Goal: Transaction & Acquisition: Purchase product/service

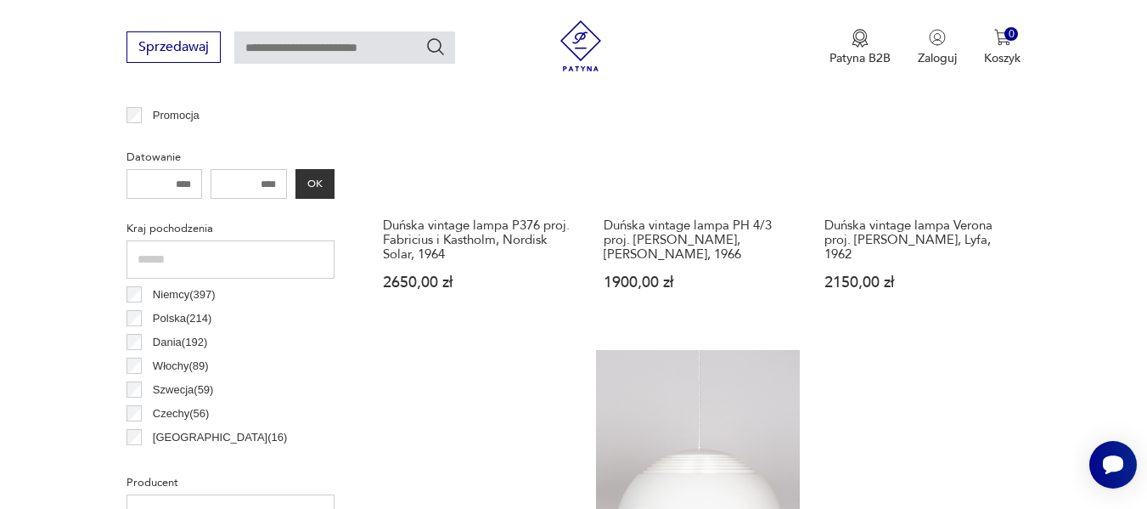
scroll to position [848, 0]
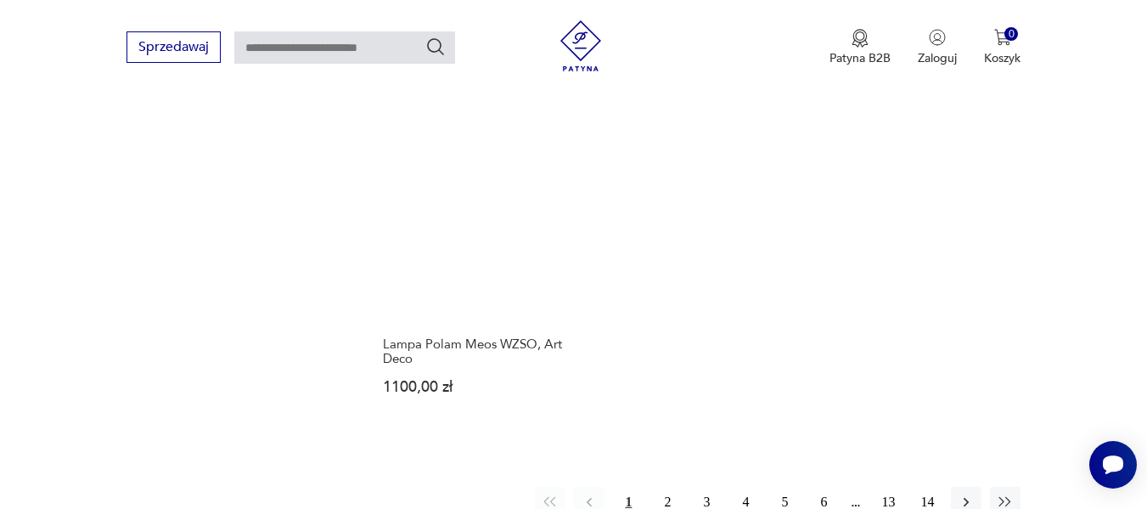
scroll to position [2403, 0]
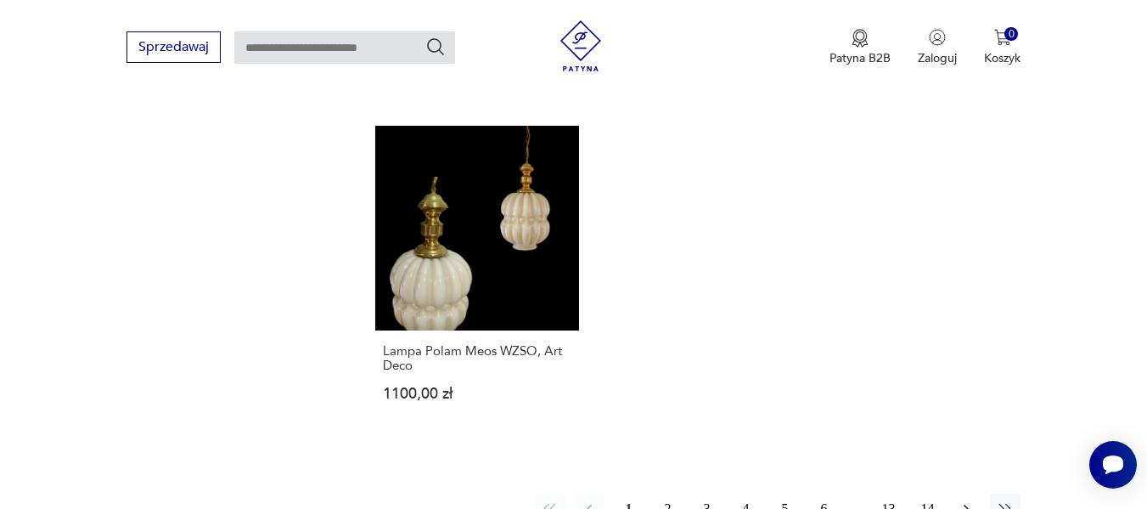
click at [965, 500] on icon "button" at bounding box center [966, 508] width 17 height 17
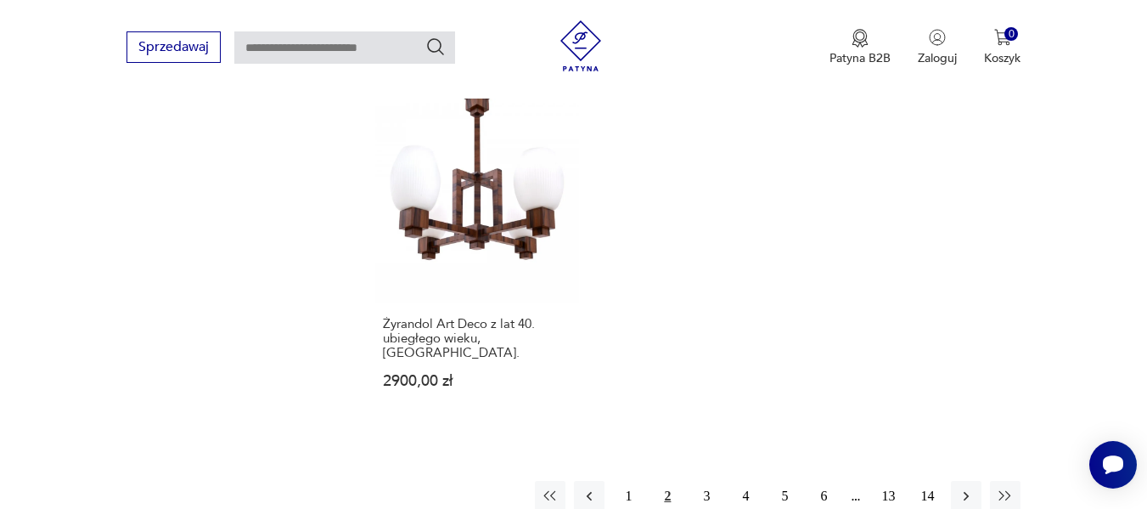
scroll to position [2573, 0]
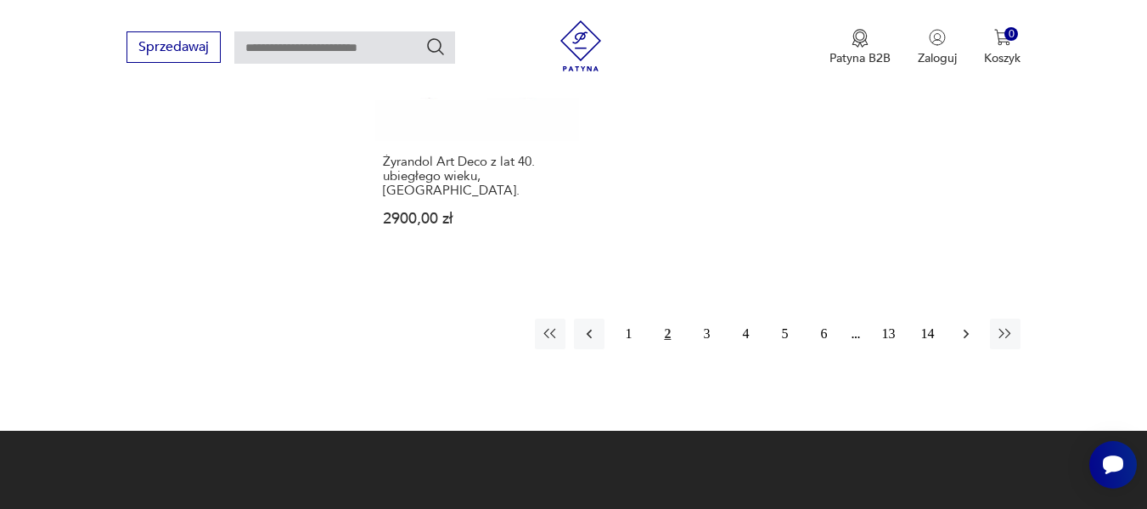
click at [968, 329] on icon "button" at bounding box center [966, 333] width 5 height 9
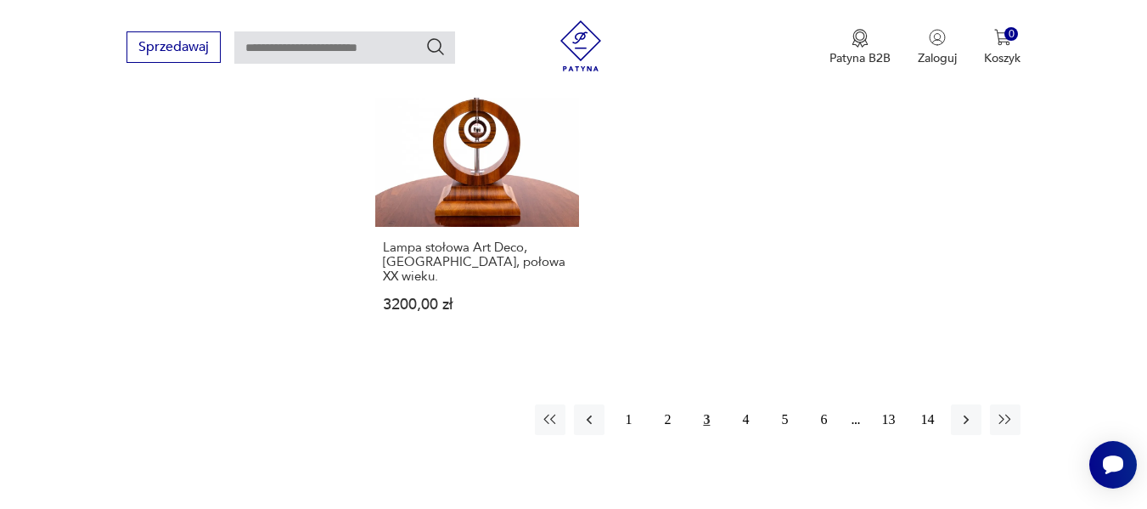
scroll to position [2488, 0]
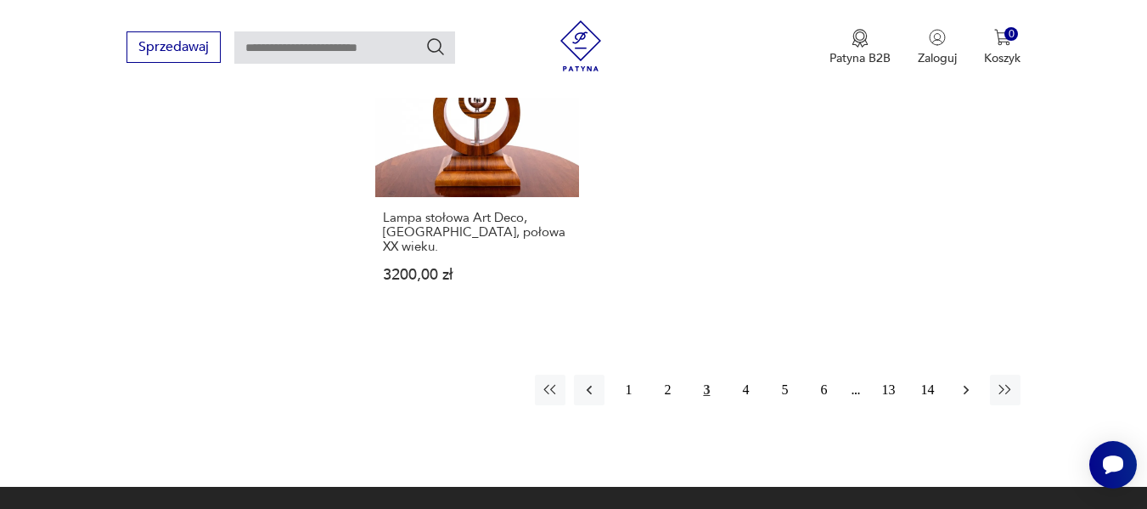
click at [964, 381] on icon "button" at bounding box center [966, 389] width 17 height 17
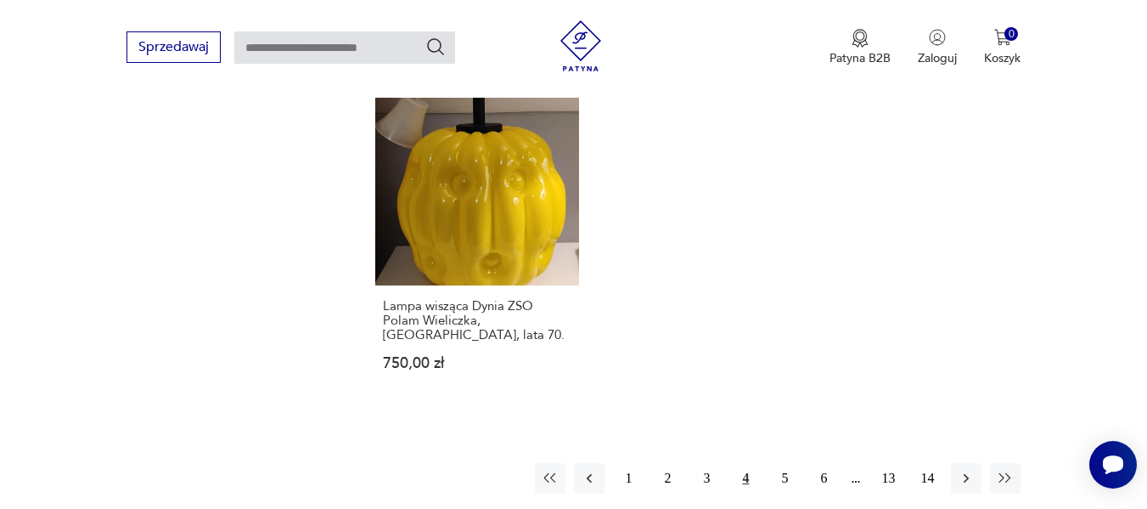
scroll to position [2488, 0]
click at [969, 469] on icon "button" at bounding box center [966, 477] width 17 height 17
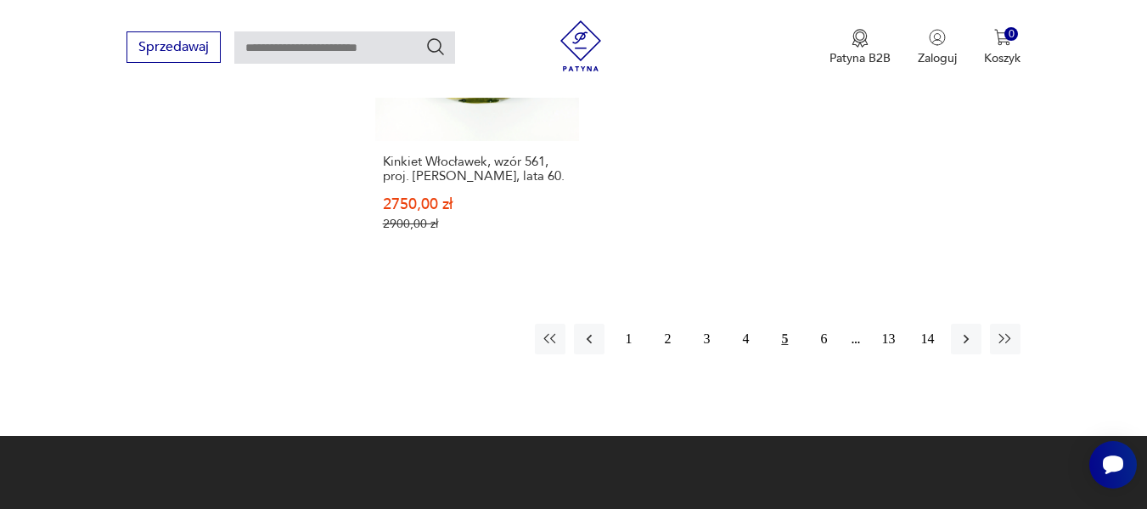
scroll to position [2828, 0]
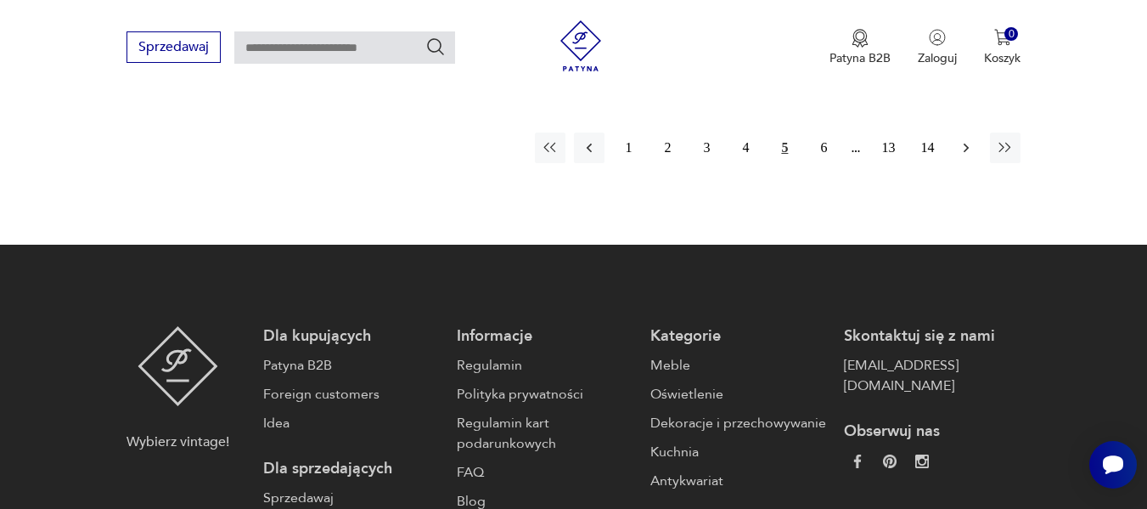
click at [963, 139] on icon "button" at bounding box center [966, 147] width 17 height 17
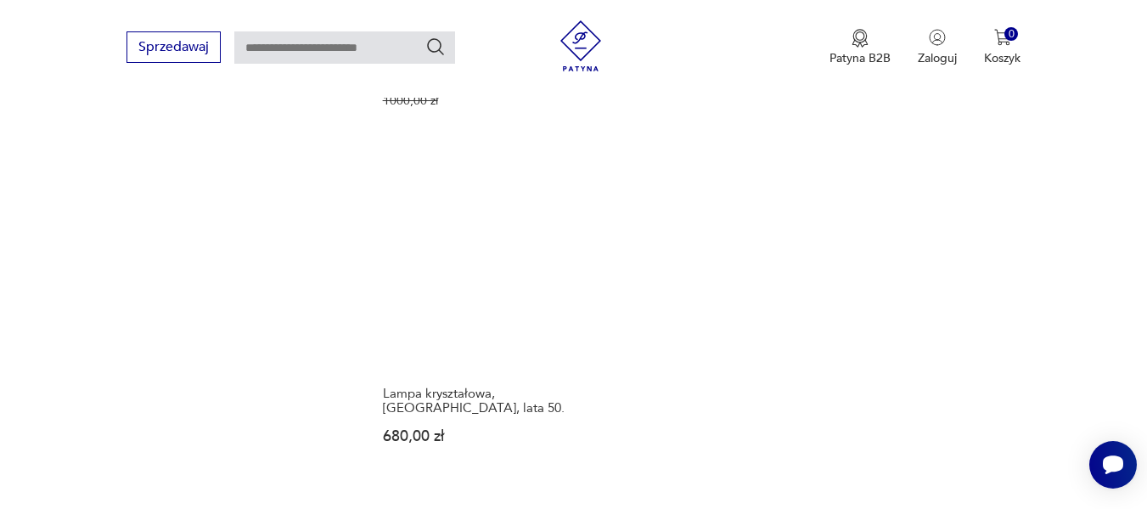
scroll to position [2403, 0]
